Goal: Find specific page/section: Find specific page/section

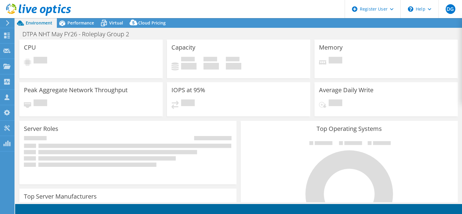
select select "EULondon"
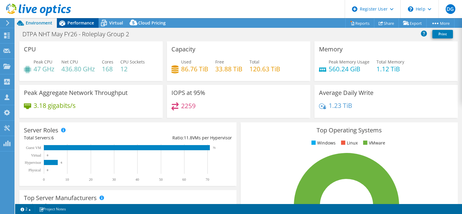
click at [77, 25] on span "Performance" at bounding box center [80, 23] width 27 height 6
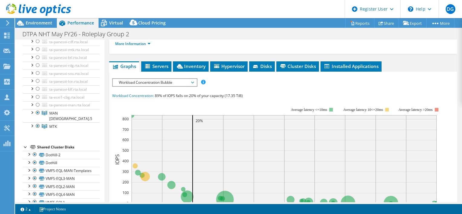
scroll to position [115, 0]
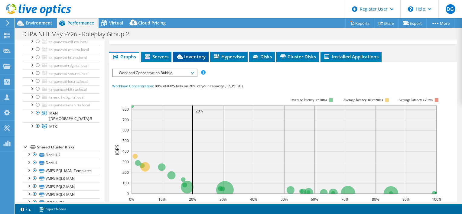
click at [188, 59] on li "Inventory" at bounding box center [191, 57] width 36 height 10
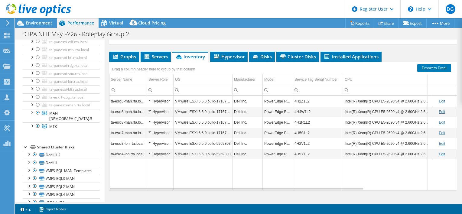
scroll to position [125, 0]
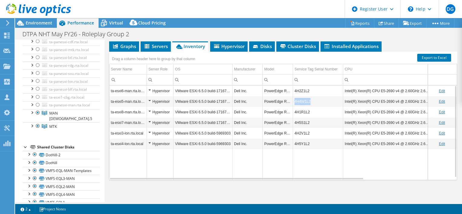
drag, startPoint x: 314, startPoint y: 101, endPoint x: 295, endPoint y: 100, distance: 19.1
click at [295, 100] on td "4H4W1L2" at bounding box center [318, 101] width 50 height 11
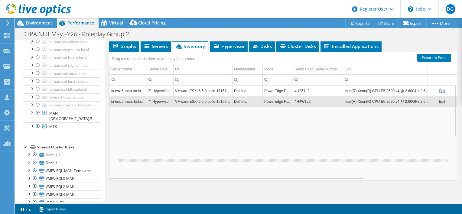
copy td "4H4W1L2"
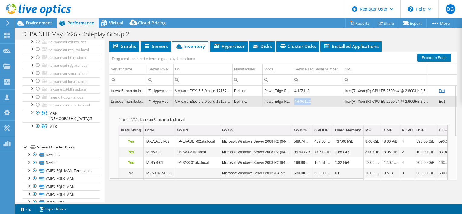
copy td "4H4W1L2"
drag, startPoint x: 295, startPoint y: 100, endPoint x: 314, endPoint y: 99, distance: 19.1
click at [314, 99] on td "4H4W1L2" at bounding box center [318, 101] width 50 height 11
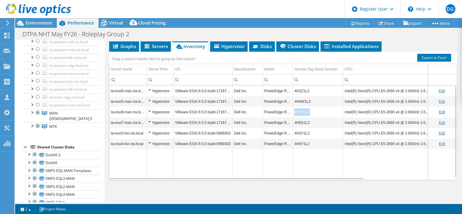
copy td "4H1R1L2"
drag, startPoint x: 311, startPoint y: 112, endPoint x: 294, endPoint y: 110, distance: 16.7
click at [294, 110] on td "4H1R1L2" at bounding box center [318, 112] width 50 height 11
